Goal: Transaction & Acquisition: Book appointment/travel/reservation

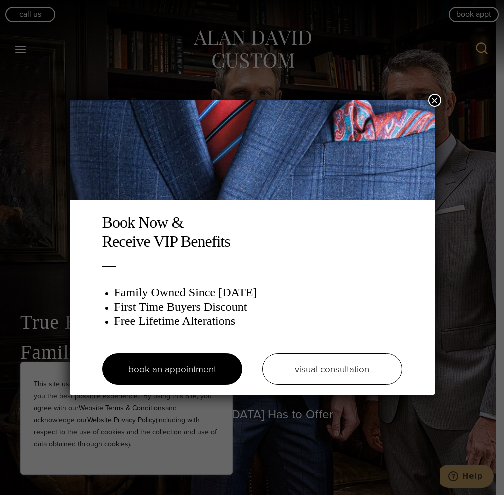
click at [433, 99] on button "×" at bounding box center [435, 100] width 13 height 13
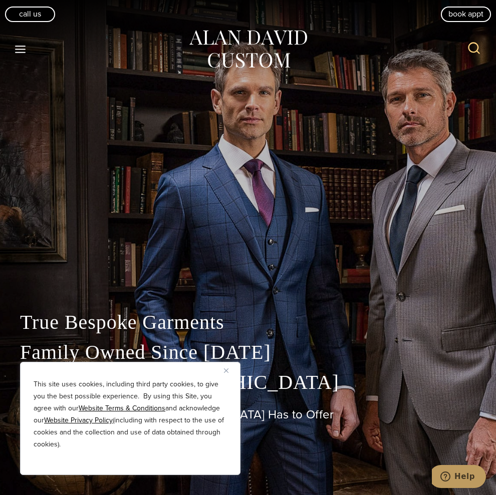
click at [318, 155] on div "True Bespoke Garments Family Owned Since 1913 Made in the United States The Bes…" at bounding box center [248, 247] width 496 height 495
click at [260, 196] on div "True Bespoke Garments Family Owned Since 1913 Made in the United States The Bes…" at bounding box center [248, 247] width 496 height 495
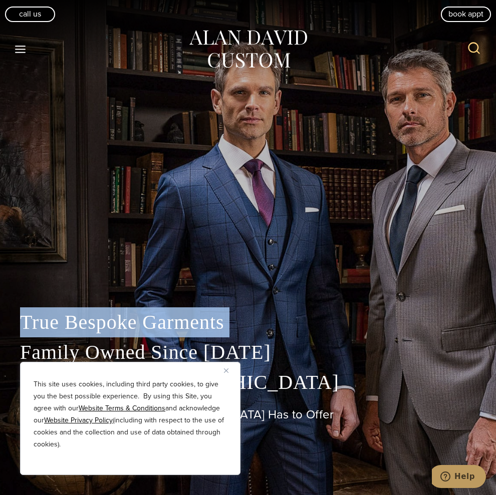
click at [260, 197] on div "True Bespoke Garments Family Owned Since 1913 Made in the United States The Bes…" at bounding box center [248, 247] width 496 height 495
click at [31, 12] on link "Call Us" at bounding box center [30, 14] width 50 height 15
click at [458, 11] on link "book appt" at bounding box center [466, 14] width 50 height 15
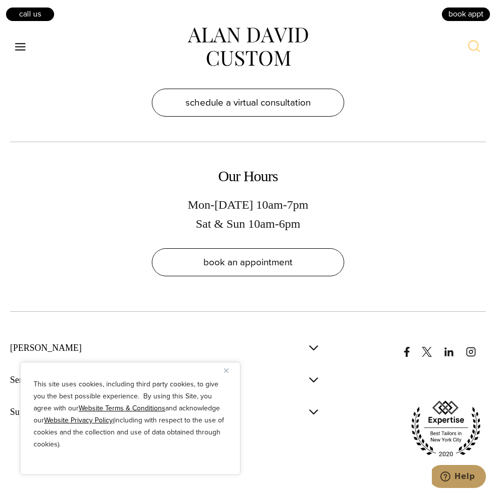
scroll to position [3265, 0]
